Goal: Find contact information: Find contact information

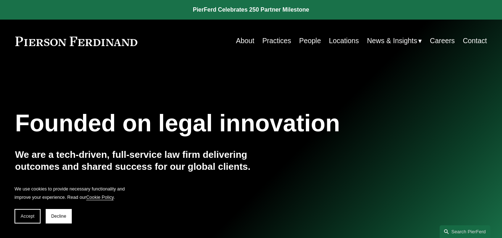
click at [342, 43] on link "Locations" at bounding box center [344, 41] width 30 height 14
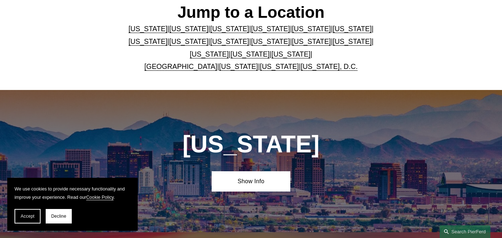
scroll to position [217, 0]
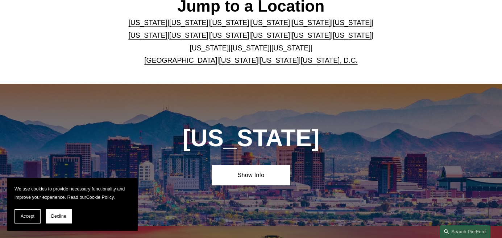
click at [192, 62] on link "[GEOGRAPHIC_DATA]" at bounding box center [180, 61] width 73 height 8
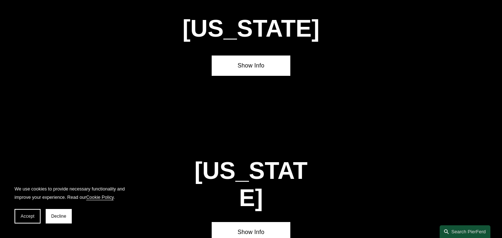
scroll to position [2455, 0]
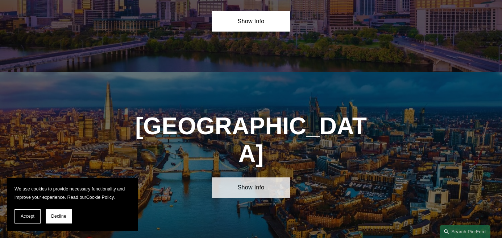
click at [252, 177] on link "Show Info" at bounding box center [251, 187] width 79 height 20
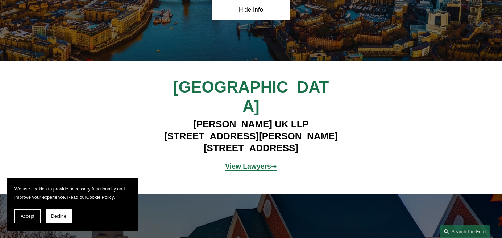
scroll to position [2600, 0]
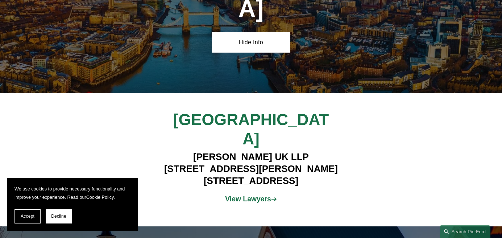
click at [255, 195] on strong "View Lawyers" at bounding box center [248, 199] width 46 height 8
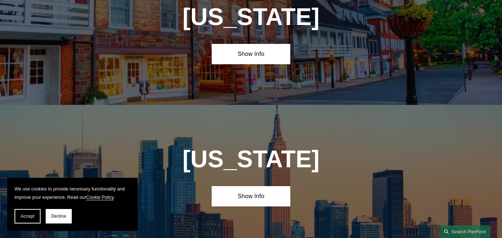
scroll to position [1658, 0]
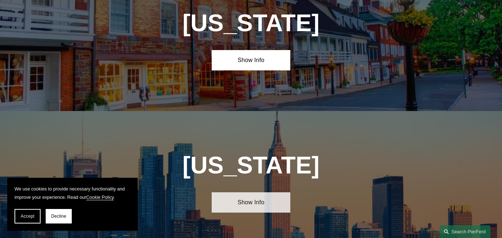
click at [258, 192] on link "Show Info" at bounding box center [251, 202] width 79 height 20
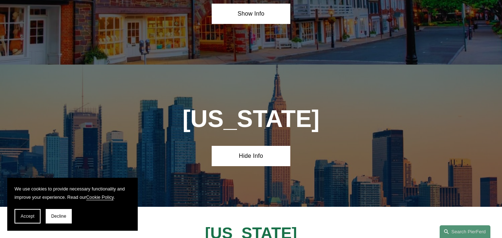
scroll to position [1839, 0]
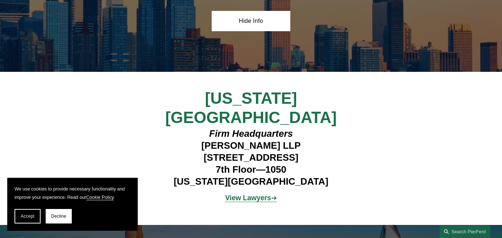
click at [249, 194] on strong "View Lawyers" at bounding box center [248, 198] width 46 height 8
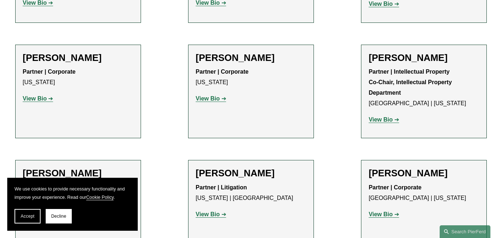
scroll to position [1341, 0]
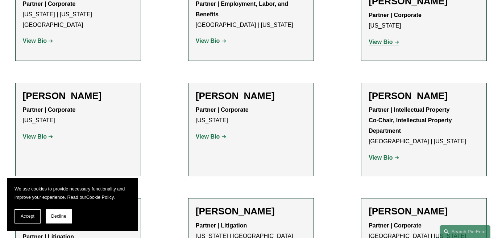
click at [34, 133] on strong "View Bio" at bounding box center [35, 136] width 24 height 6
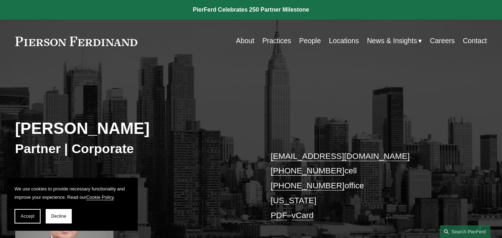
click at [475, 42] on link "Contact" at bounding box center [475, 41] width 24 height 14
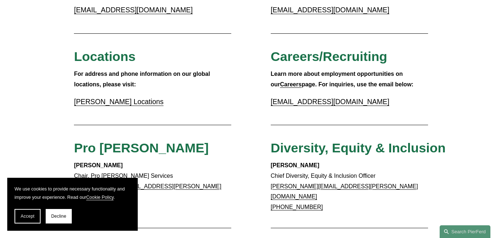
scroll to position [217, 0]
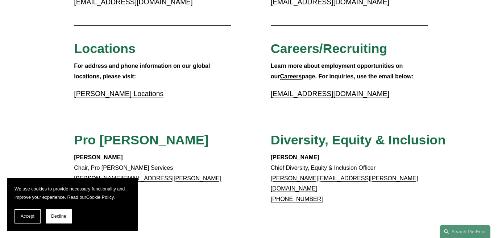
click at [139, 96] on link "Pierson Ferdinand Locations" at bounding box center [118, 94] width 89 height 8
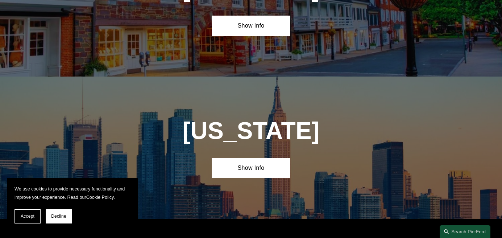
scroll to position [1703, 0]
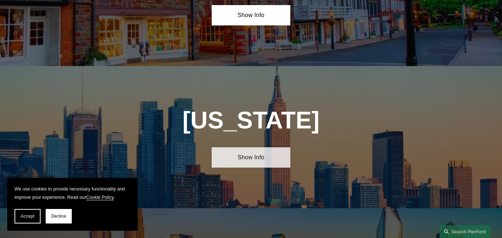
click at [249, 147] on link "Show Info" at bounding box center [251, 157] width 79 height 20
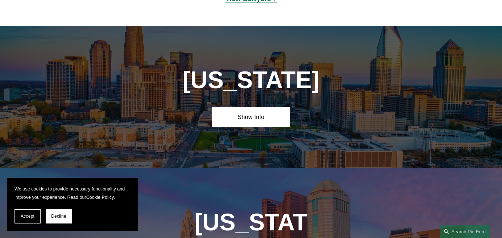
scroll to position [1884, 0]
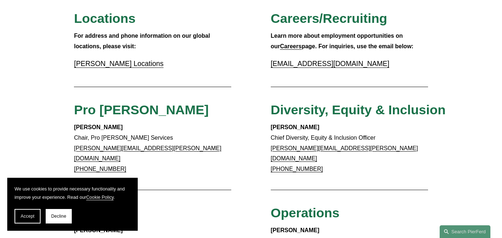
scroll to position [254, 0]
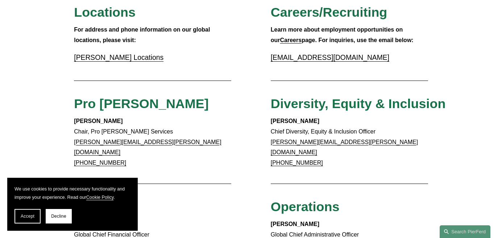
click at [121, 57] on link "Pierson Ferdinand Locations" at bounding box center [118, 58] width 89 height 8
click at [117, 59] on link "Pierson Ferdinand Locations" at bounding box center [118, 58] width 89 height 8
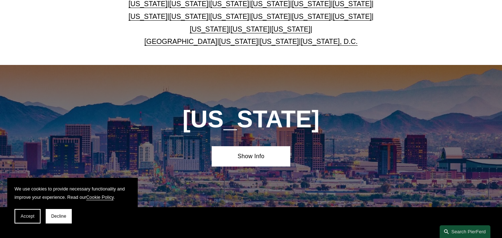
scroll to position [217, 0]
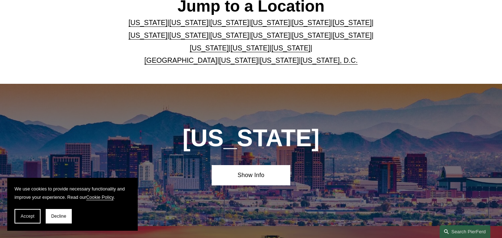
click at [292, 39] on link "New York" at bounding box center [311, 36] width 39 height 8
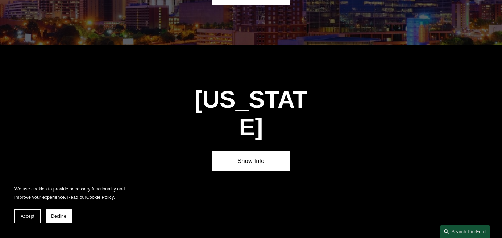
scroll to position [1738, 0]
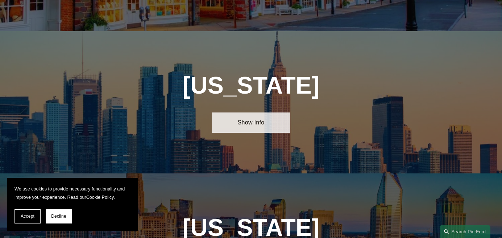
click at [244, 112] on link "Show Info" at bounding box center [251, 122] width 79 height 20
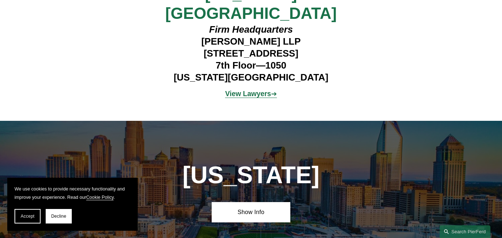
scroll to position [1955, 0]
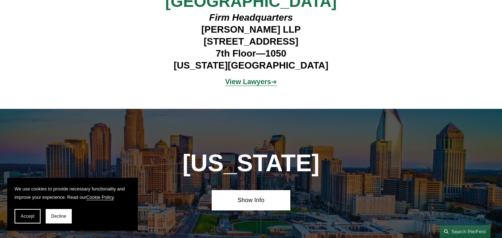
click at [255, 78] on strong "View Lawyers" at bounding box center [248, 82] width 46 height 8
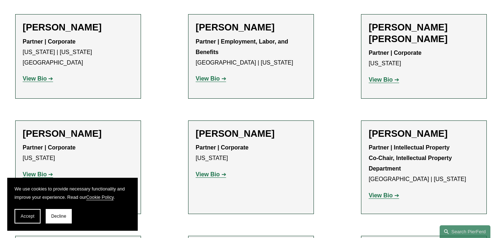
scroll to position [1304, 0]
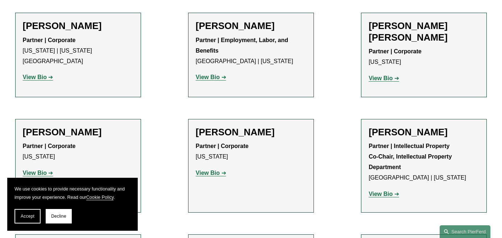
click at [40, 170] on strong "View Bio" at bounding box center [35, 173] width 24 height 6
